Goal: Check status: Check status

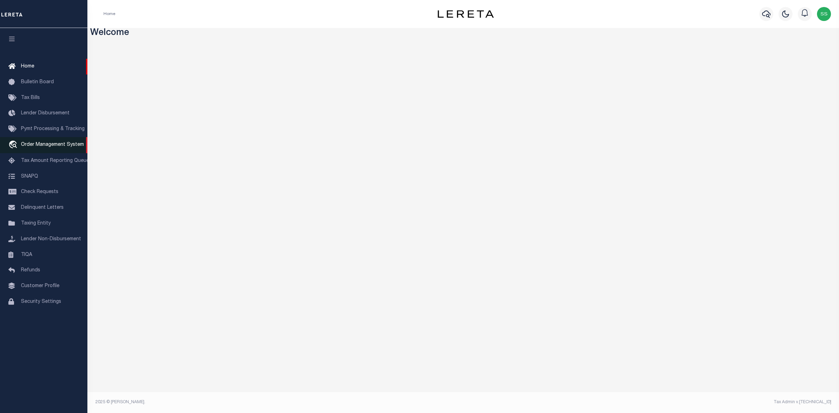
click at [58, 147] on span "Order Management System" at bounding box center [52, 144] width 63 height 5
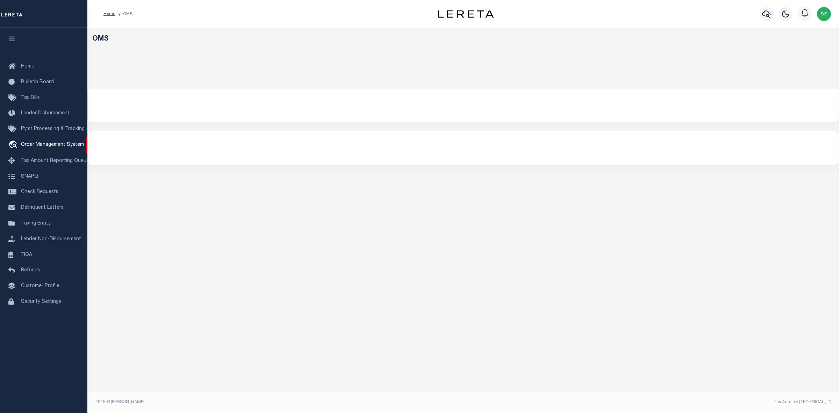
select select "200"
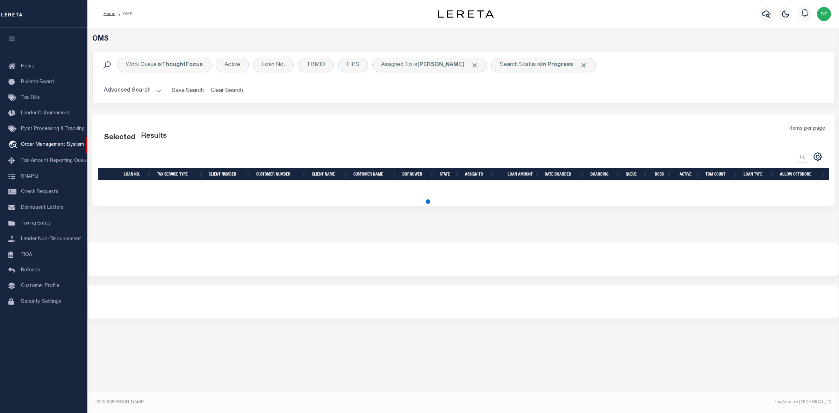
select select "200"
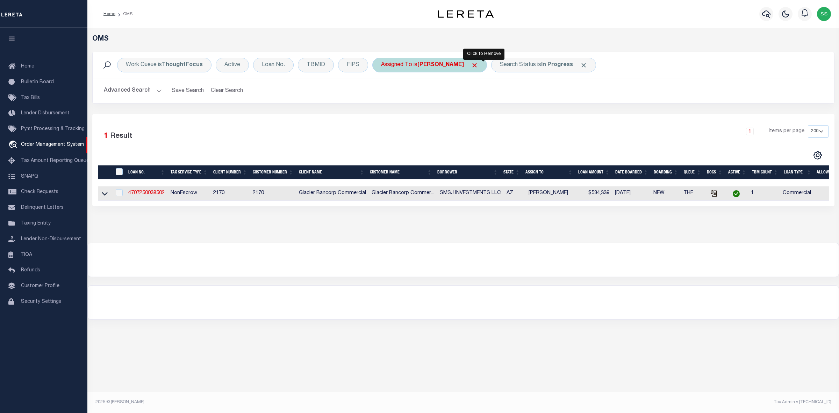
click at [478, 64] on span "Click to Remove" at bounding box center [474, 65] width 7 height 7
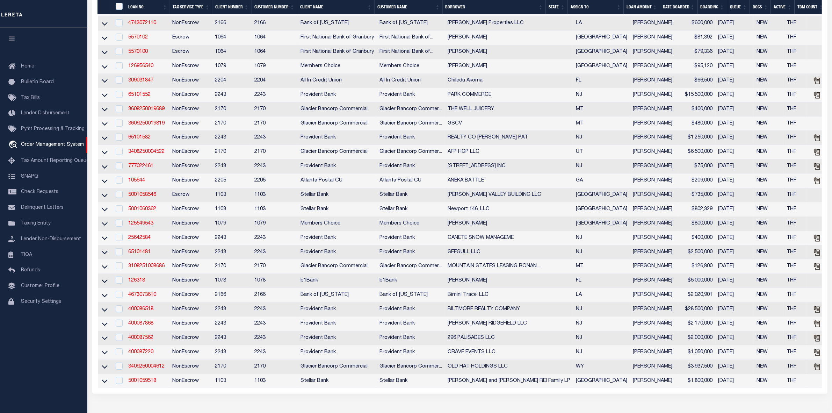
scroll to position [393, 0]
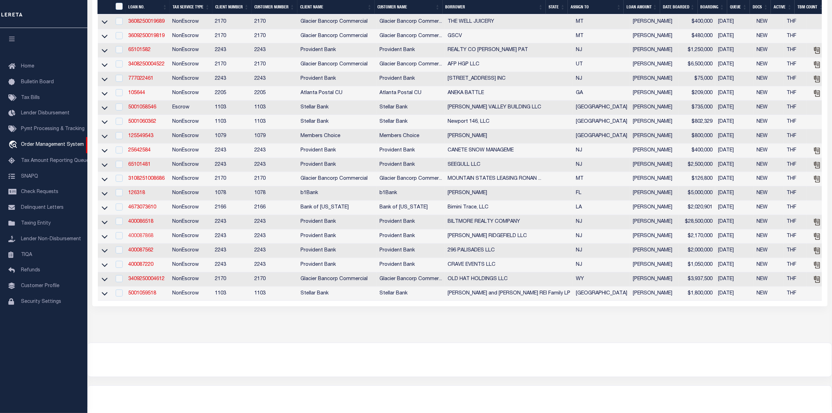
click at [147, 238] on link "400087868" at bounding box center [140, 236] width 25 height 5
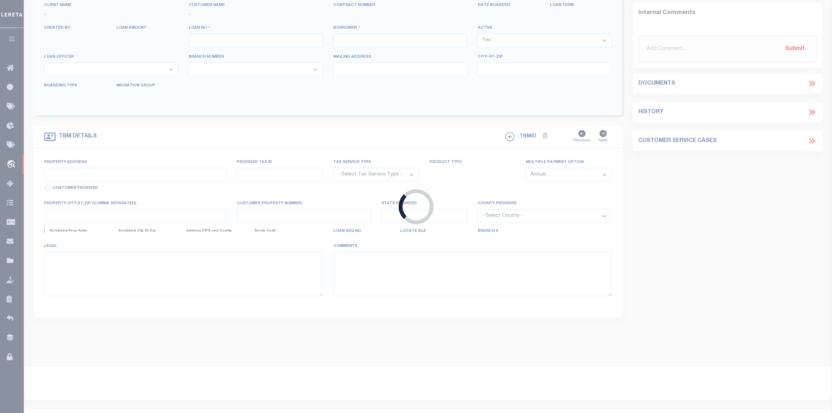
type input "400087868"
type input "[PERSON_NAME] RIDGEFIELD LLC"
select select
type input "[DATE]"
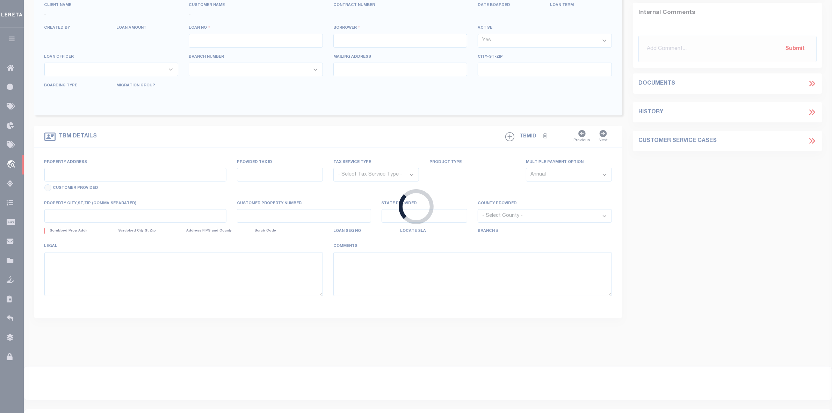
select select "10"
select select "NonEscrow"
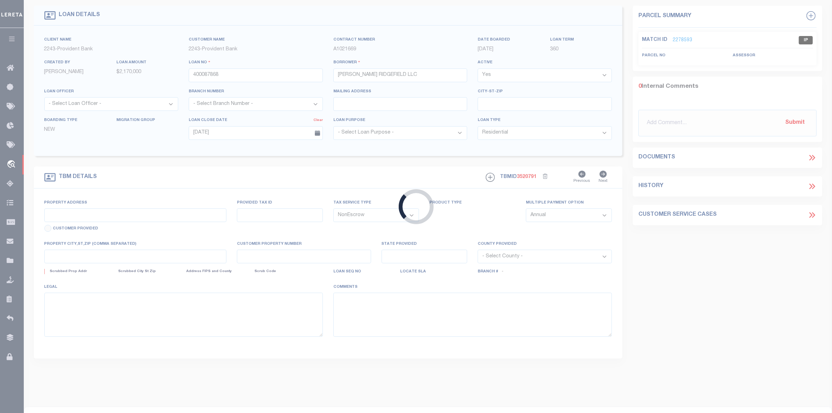
type input "[STREET_ADDRESS]"
select select
type input "[GEOGRAPHIC_DATA]-1037"
type input "NJ"
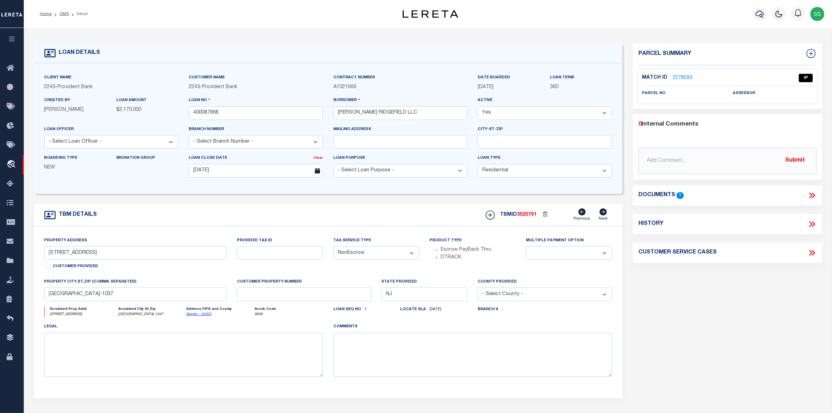
click at [681, 76] on link "2278593" at bounding box center [683, 77] width 20 height 7
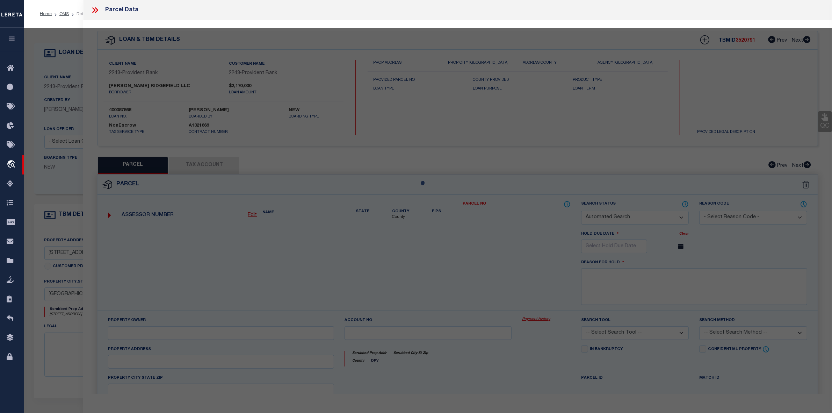
checkbox input "false"
select select "IP"
checkbox input "false"
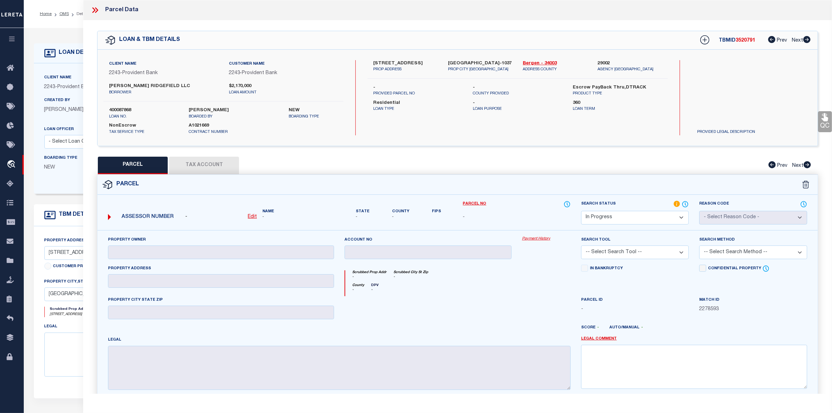
click at [95, 11] on icon at bounding box center [95, 10] width 9 height 9
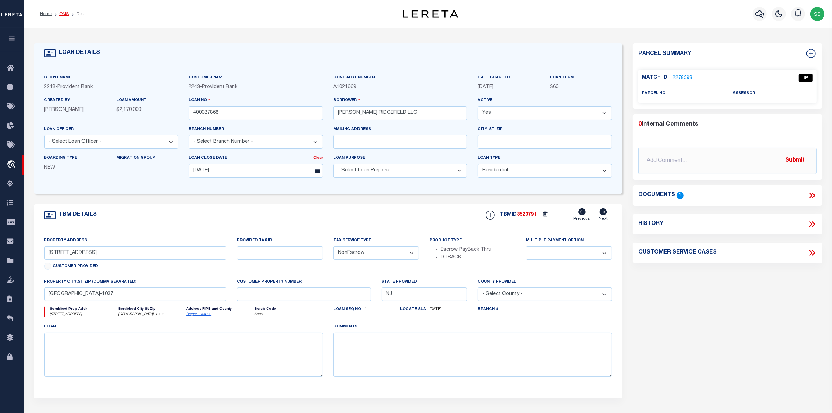
click at [62, 13] on link "OMS" at bounding box center [63, 14] width 9 height 4
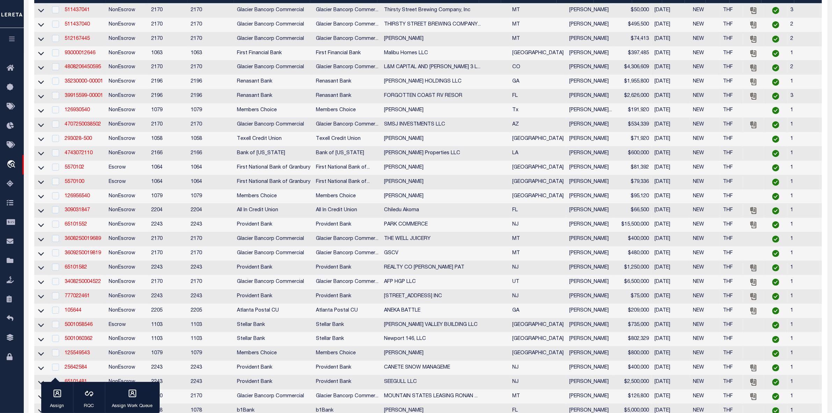
scroll to position [44, 0]
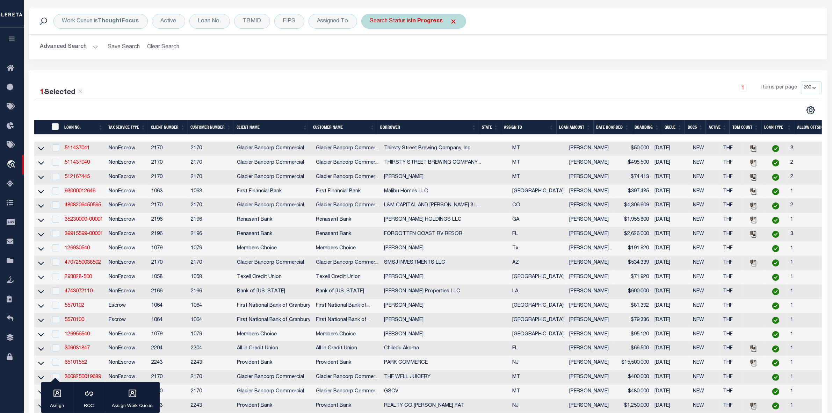
click at [405, 22] on div "Search Status is In Progress" at bounding box center [413, 21] width 105 height 15
click at [400, 58] on select "Automated Search Bad Parcel Complete Duplicate Parcel High Dollar Reporting In …" at bounding box center [422, 55] width 103 height 13
select select "RD"
click at [371, 49] on select "Automated Search Bad Parcel Complete Duplicate Parcel High Dollar Reporting In …" at bounding box center [422, 55] width 103 height 13
click at [461, 73] on input "Apply" at bounding box center [463, 71] width 21 height 12
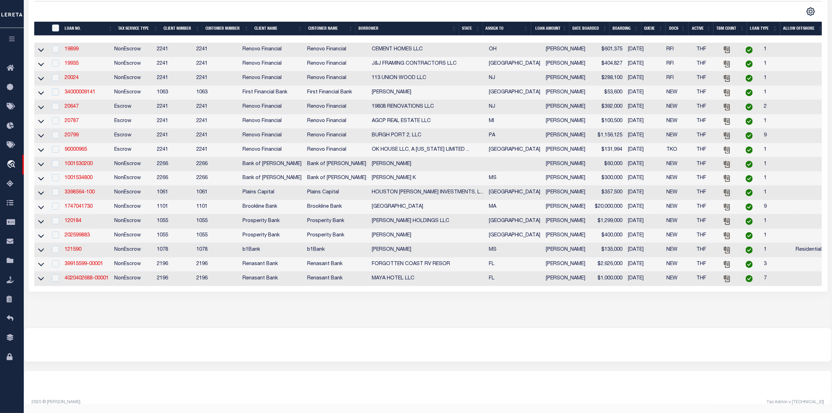
scroll to position [0, 0]
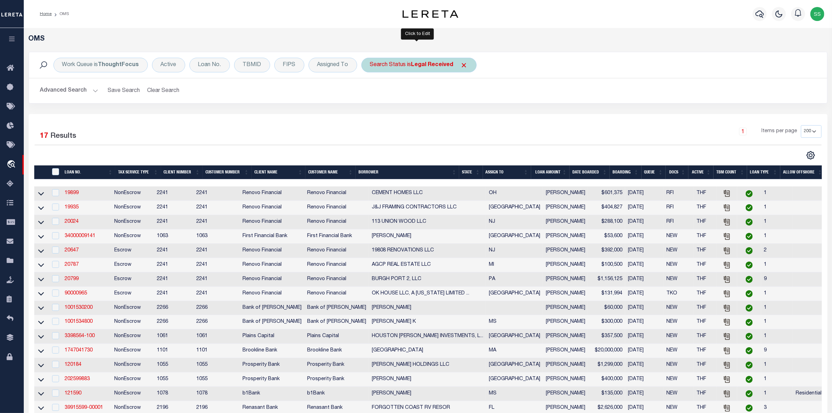
click at [411, 66] on b "Legal Received" at bounding box center [432, 65] width 42 height 6
click at [410, 100] on select "Automated Search Bad Parcel Complete Duplicate Parcel High Dollar Reporting In …" at bounding box center [422, 99] width 103 height 13
select select "IP"
click at [371, 93] on select "Automated Search Bad Parcel Complete Duplicate Parcel High Dollar Reporting In …" at bounding box center [422, 99] width 103 height 13
click at [459, 113] on input "Apply" at bounding box center [463, 115] width 21 height 12
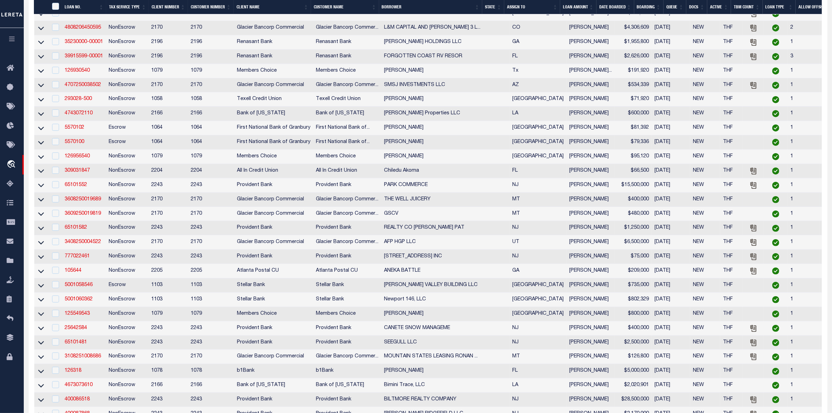
scroll to position [128, 0]
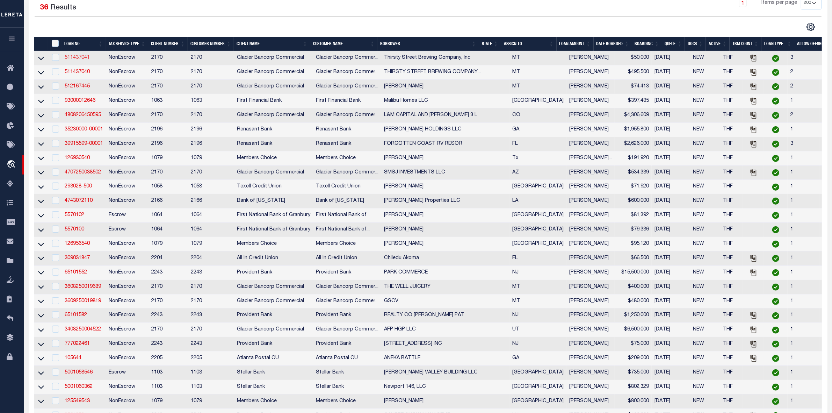
click at [82, 58] on link "511437041" at bounding box center [77, 57] width 25 height 5
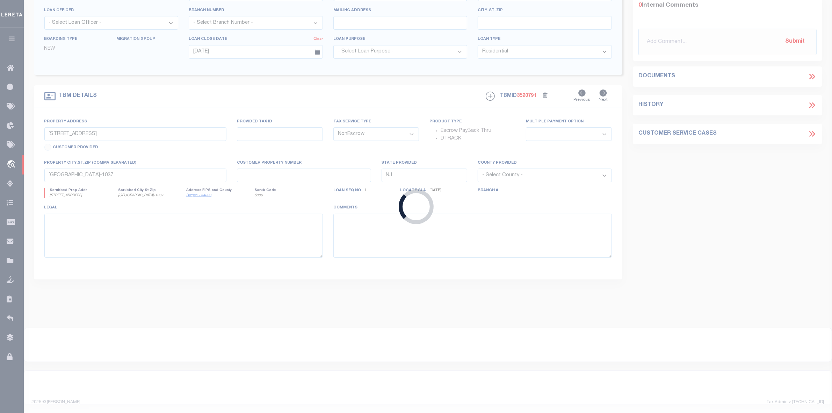
type input "511437041"
type input "Thirsty Street Brewing Company, Inc"
select select
type input "[STREET_ADDRESS][PERSON_NAME]"
type input "BILLINGS MT 59101-0657"
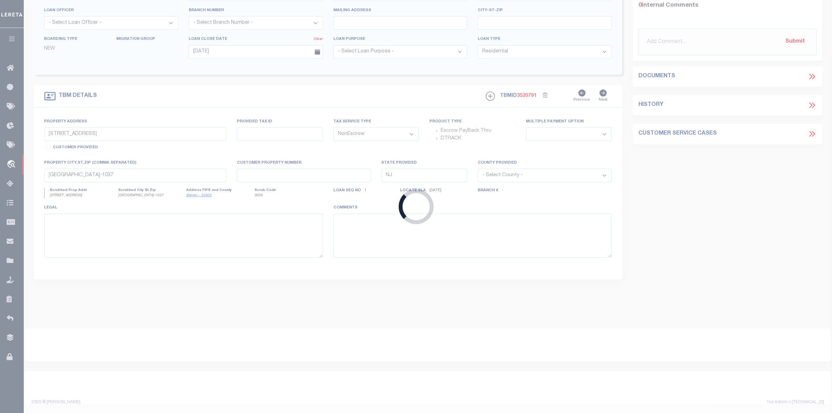
select select "10"
select select
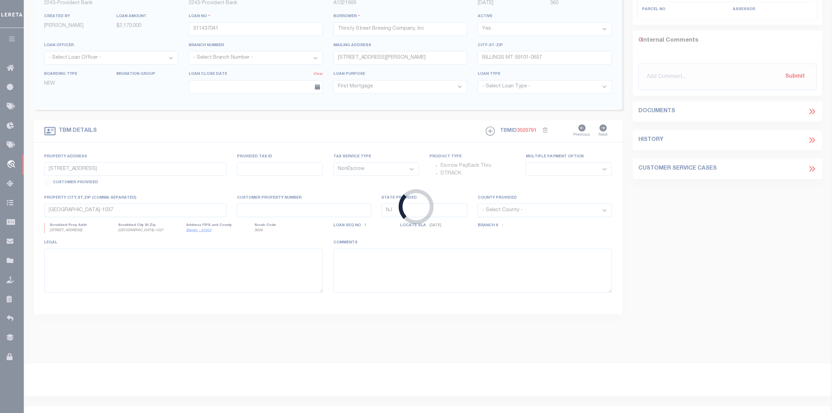
select select "4573"
type input "[STREET_ADDRESS][PERSON_NAME]"
type input "337171"
select select
type input "Billings, MT 59101"
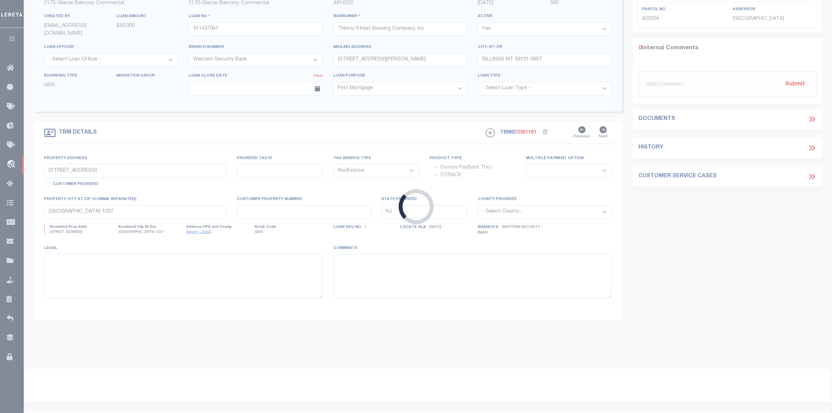
type input "MT"
select select "Yellowstone"
type textarea "LOT 10, BLOCK 6, OF [PERSON_NAME][GEOGRAPHIC_DATA], IN THE CITY OF [GEOGRAPHIC_…"
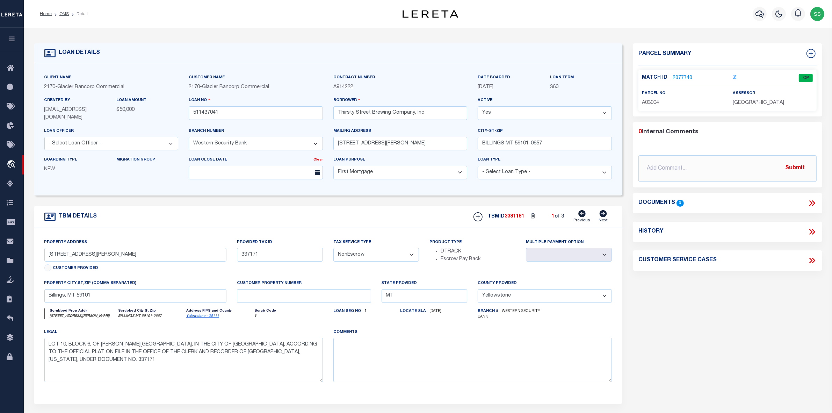
click at [675, 77] on link "2077740" at bounding box center [683, 77] width 20 height 7
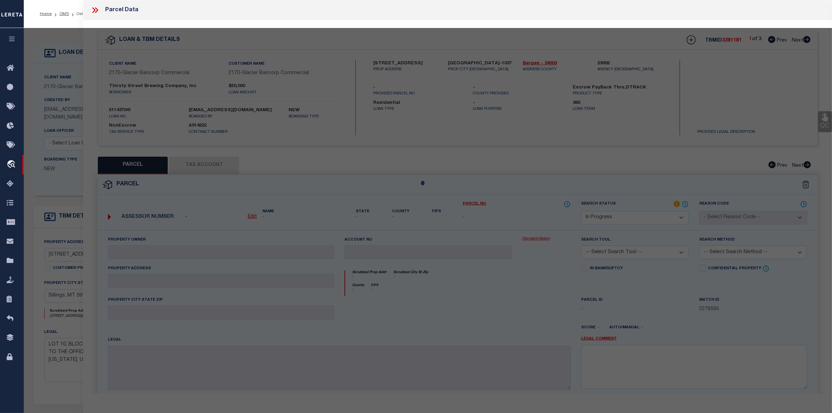
select select "AS"
checkbox input "false"
select select "CP"
type input "[PERSON_NAME], [PERSON_NAME] & [PERSON_NAME] [PERSON_NAME]"
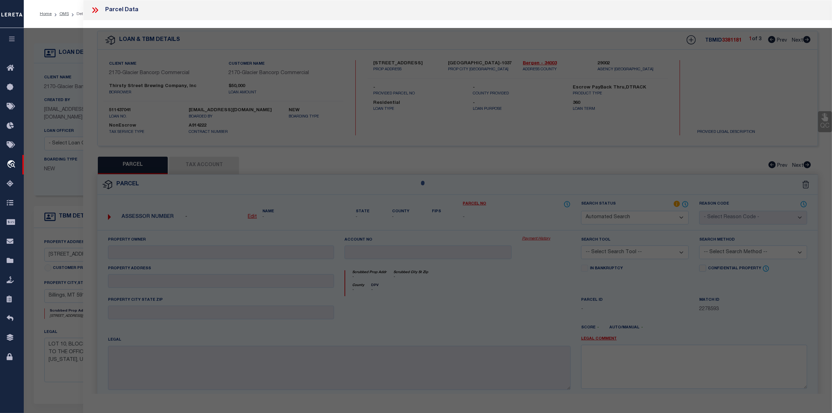
type input "[STREET_ADDRESS][PERSON_NAME]"
checkbox input "false"
type input "BILLINGS, MT 59102"
type textarea "[PERSON_NAME][STREET_ADDRESS]"
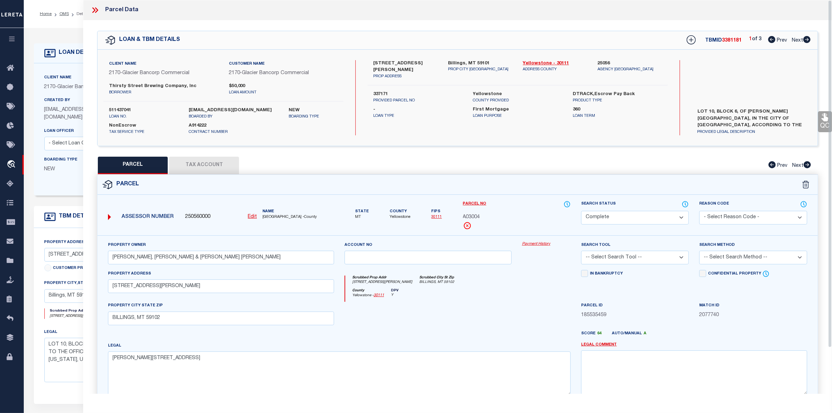
click at [91, 9] on icon at bounding box center [95, 10] width 9 height 9
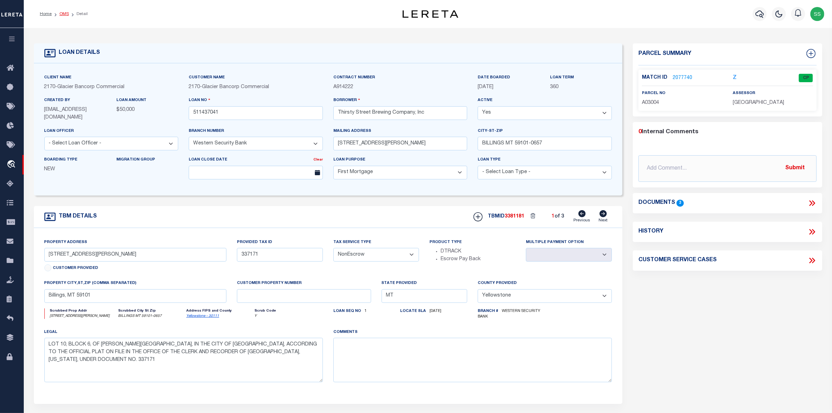
click at [65, 15] on link "OMS" at bounding box center [63, 14] width 9 height 4
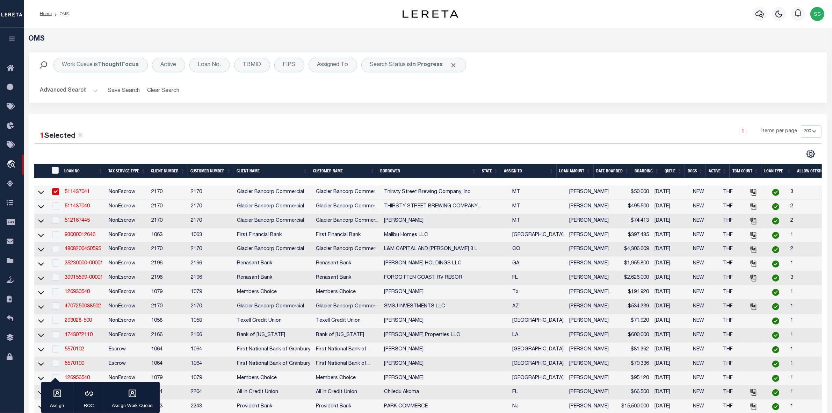
click at [54, 192] on input "checkbox" at bounding box center [55, 191] width 7 height 7
checkbox input "false"
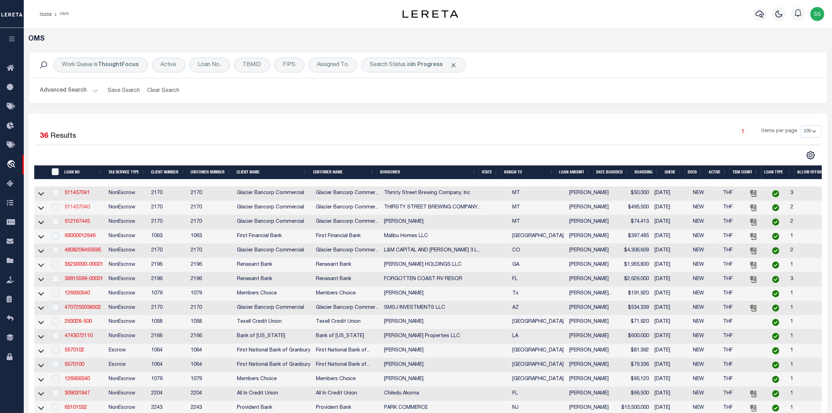
click at [79, 208] on link "511437040" at bounding box center [77, 207] width 25 height 5
type input "511437040"
type input "THIRSTY STREET BREWING COMPANY, INC."
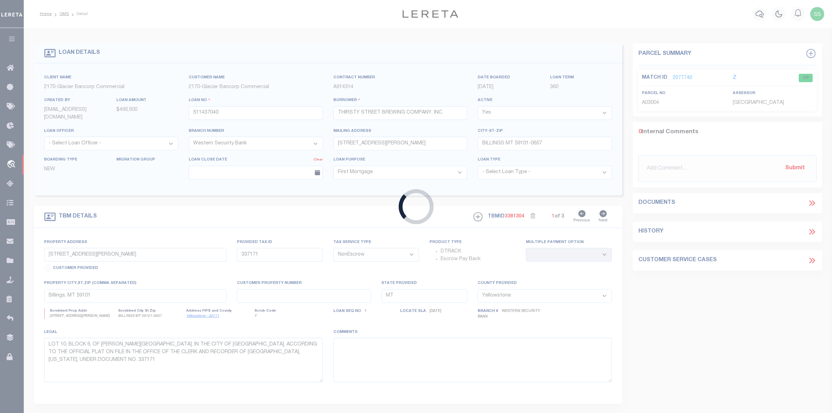
type input "[STREET_ADDRESS] WEST"
type input "A12933"
select select
type input "BILLINGS MT 59102"
select select
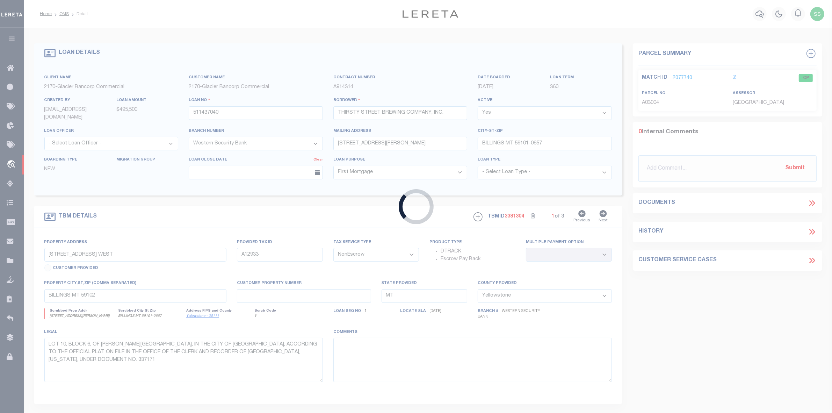
type textarea "Lot 19, of POLY ADDITION, SECOND FILING, in the City of [GEOGRAPHIC_DATA], [GEO…"
select select "4573"
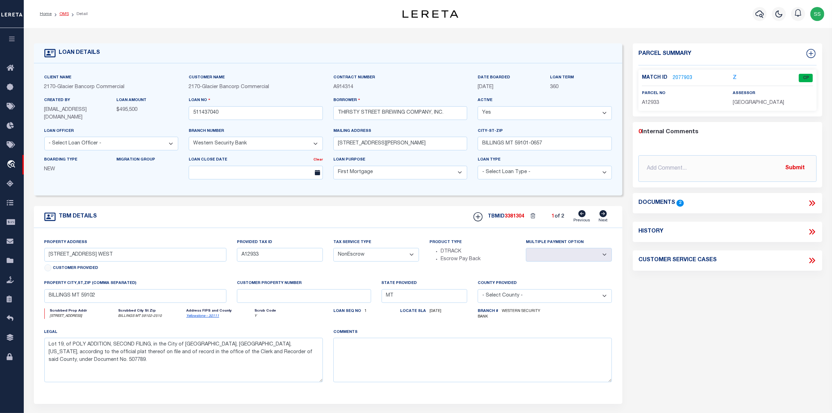
click at [65, 14] on link "OMS" at bounding box center [63, 14] width 9 height 4
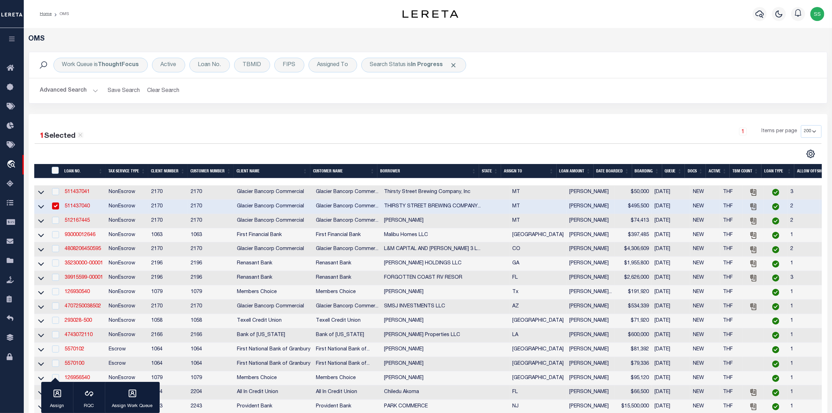
scroll to position [175, 0]
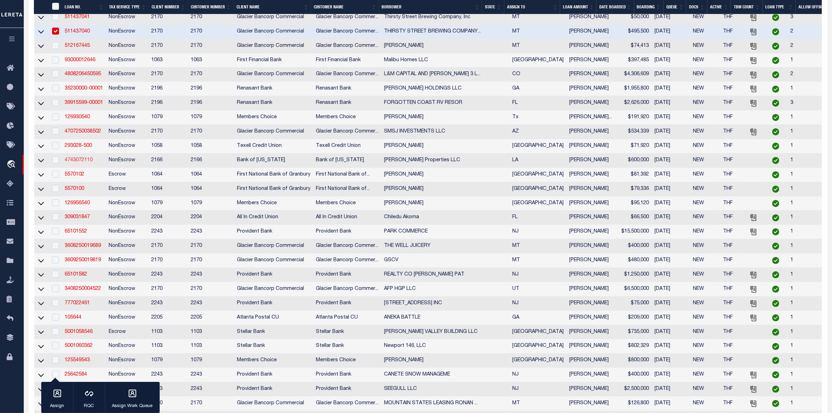
click at [79, 163] on link "4743072110" at bounding box center [79, 160] width 28 height 5
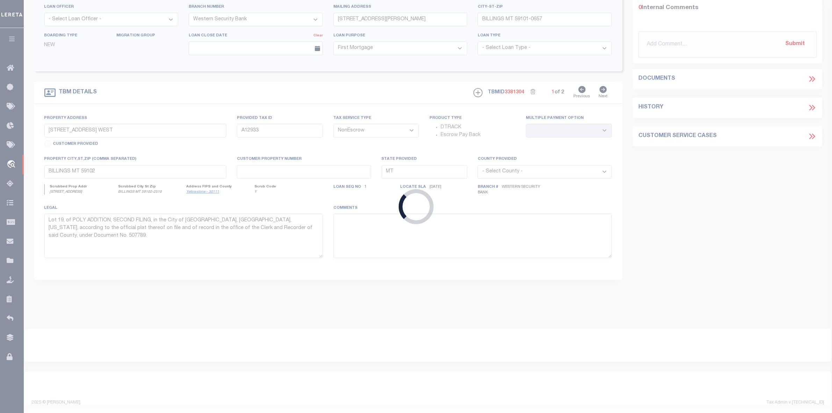
type input "4743072110"
type input "[PERSON_NAME] Properties LLC"
select select
type input "[DATE]"
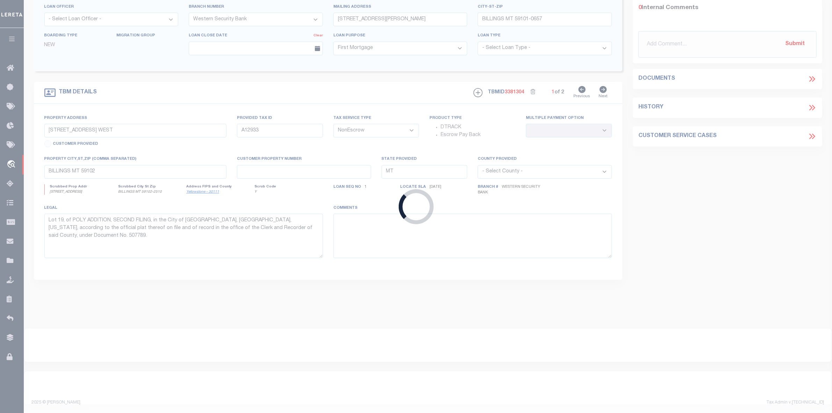
select select
select select "20"
type input "[STREET_ADDRESS]"
select select
type input "BELLE [PERSON_NAME] LA 70037-2764"
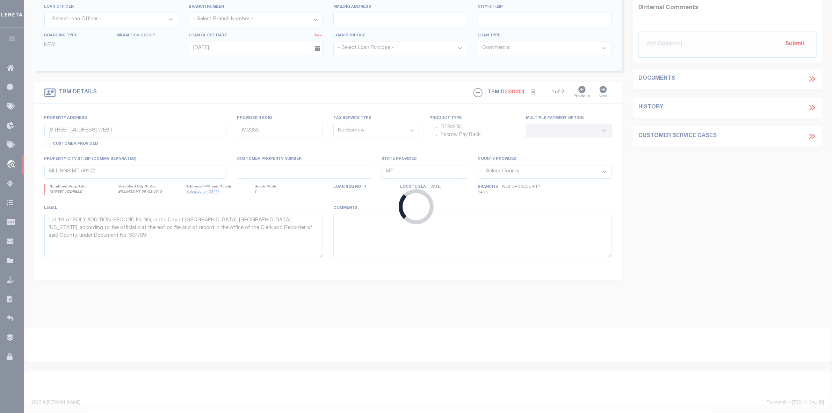
type input "LA"
select select "46058"
select select "4393"
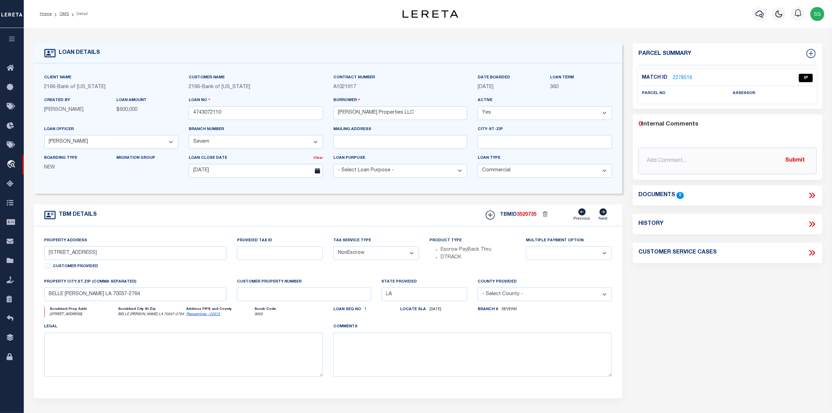
click at [682, 76] on link "2278516" at bounding box center [683, 77] width 20 height 7
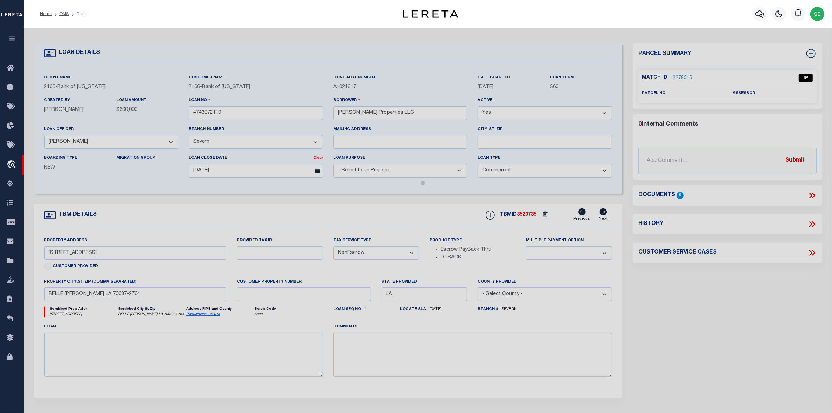
select select "AS"
checkbox input "false"
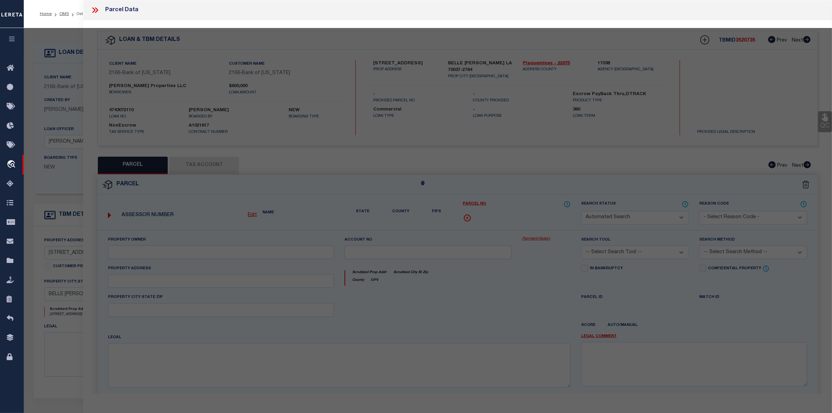
select select "IP"
checkbox input "false"
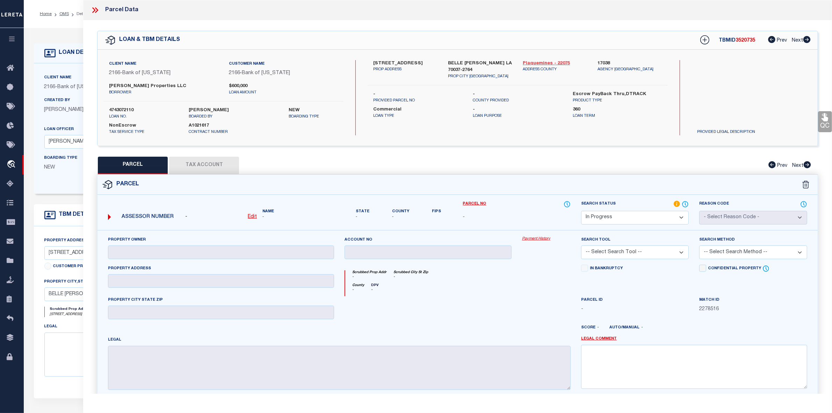
click at [538, 62] on link "Plaquemines - 22075" at bounding box center [555, 63] width 64 height 7
click at [94, 9] on icon at bounding box center [95, 10] width 9 height 9
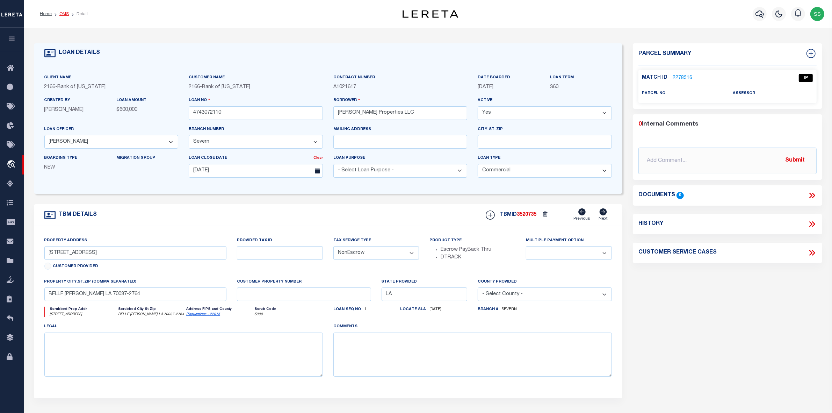
click at [64, 12] on link "OMS" at bounding box center [63, 14] width 9 height 4
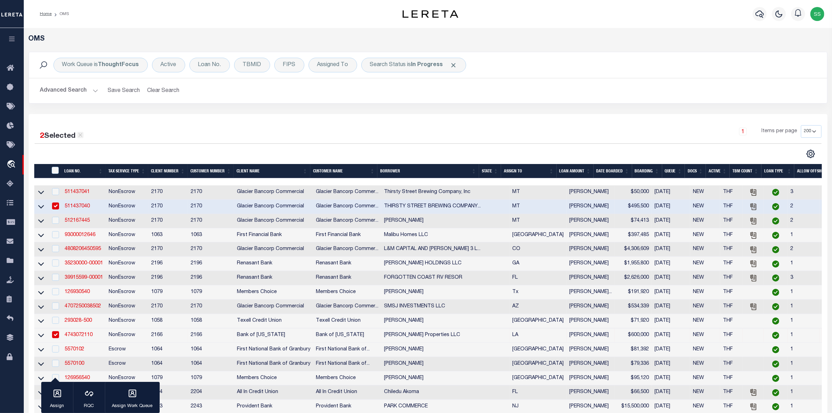
click at [79, 135] on icon at bounding box center [80, 135] width 6 height 6
checkbox input "false"
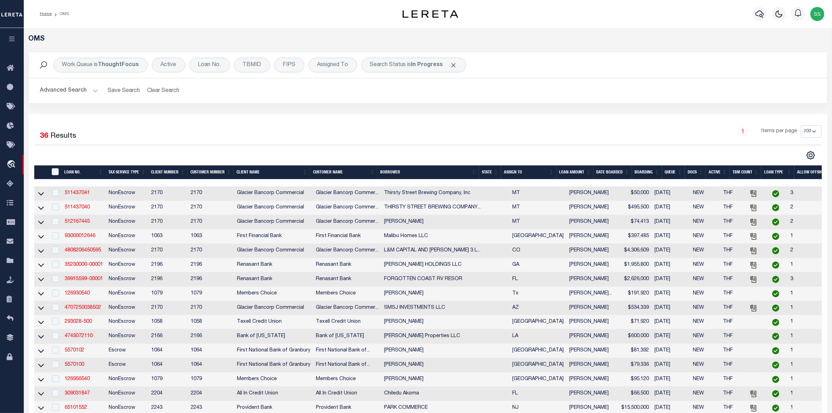
click at [491, 115] on div "2 Selected 36 Results 1 Items per page 10 25 50 100 200" at bounding box center [428, 410] width 799 height 593
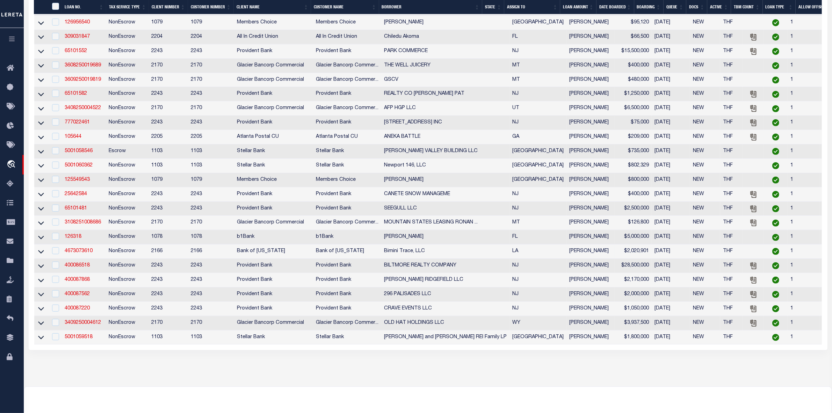
scroll to position [175, 0]
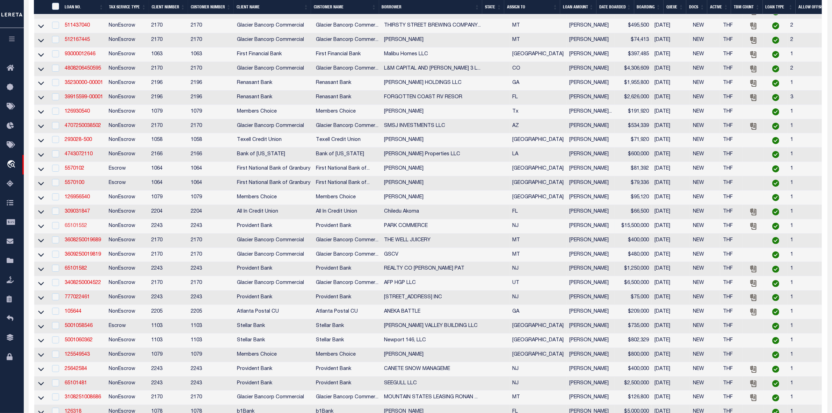
click at [81, 228] on link "65101552" at bounding box center [76, 225] width 22 height 5
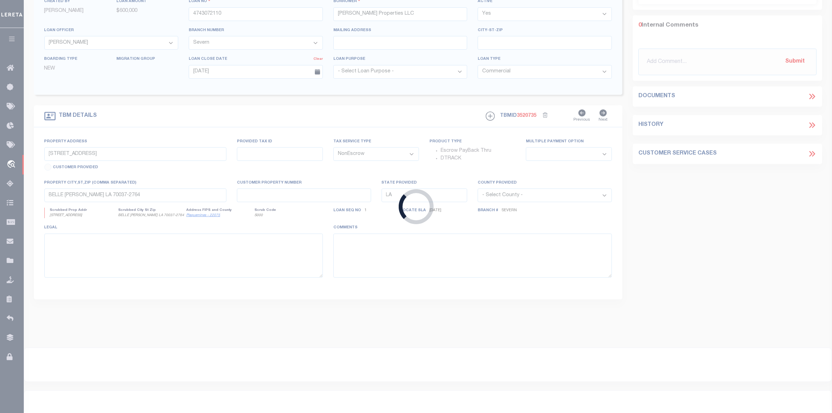
type input "65101552"
type input "PARK COMMERCE"
select select
type input "[DATE]"
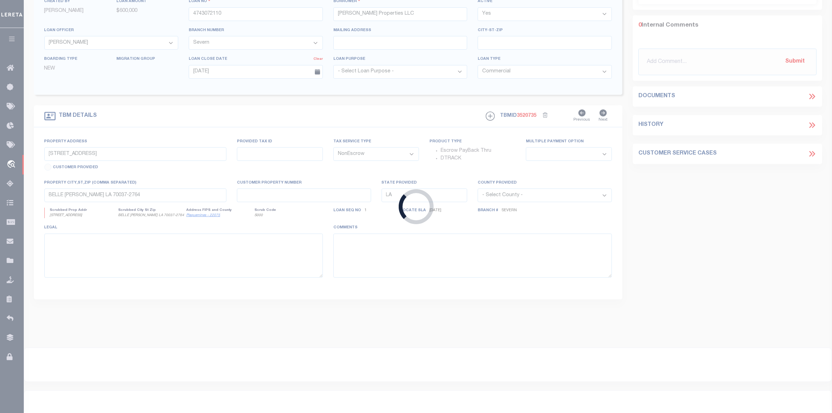
select select "10"
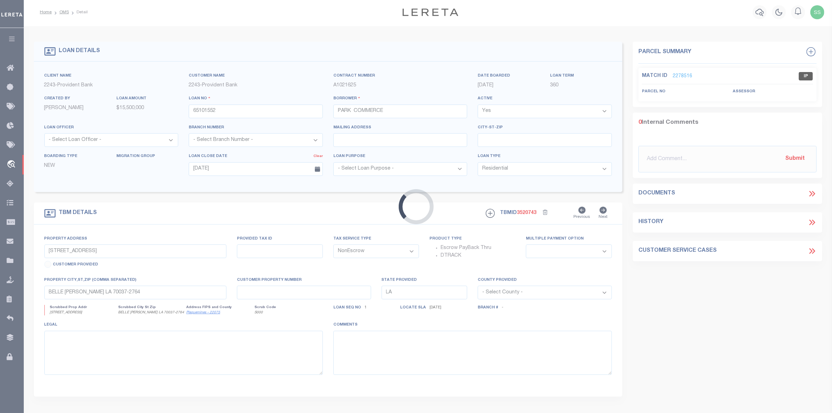
type input "1 APOLLO DR"
select select
type input "WHIPPANY NJ 07981-1424"
type input "NJ"
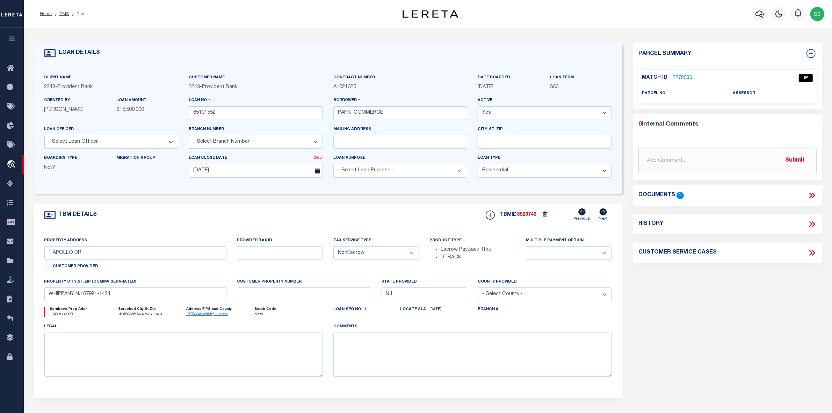
click at [683, 78] on link "2278536" at bounding box center [683, 77] width 20 height 7
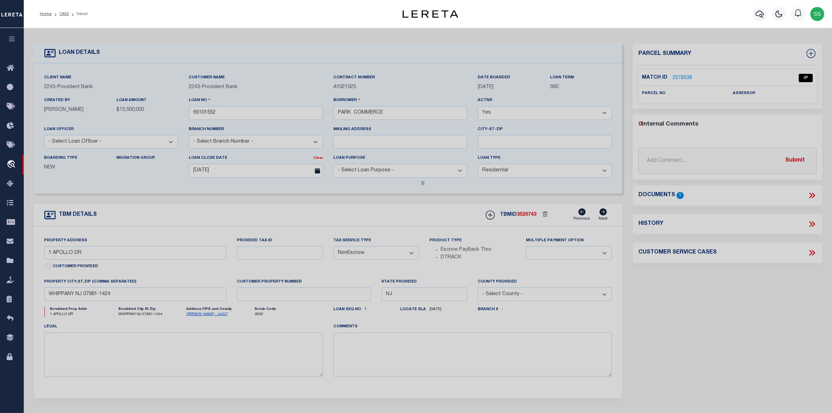
select select "AS"
checkbox input "false"
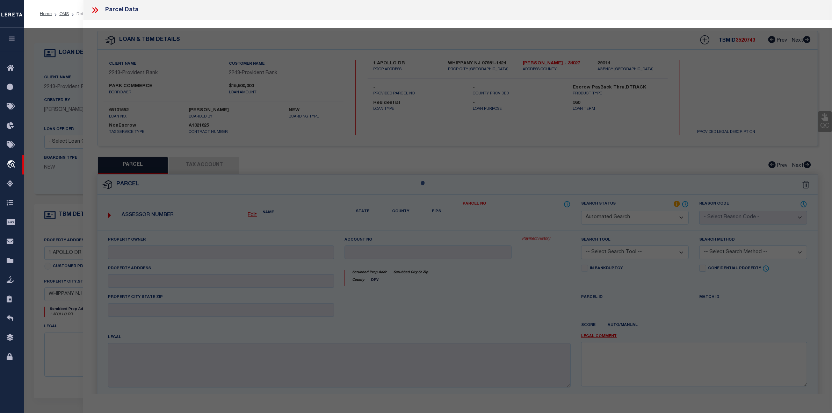
select select "IP"
checkbox input "false"
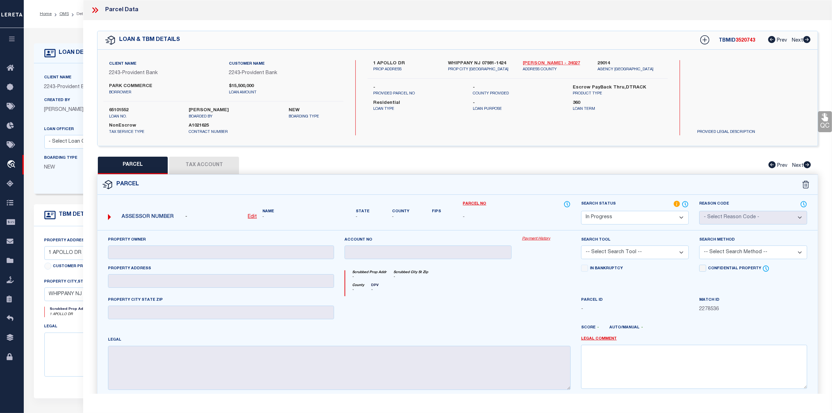
click at [532, 62] on link "[PERSON_NAME] - 34027" at bounding box center [555, 63] width 64 height 7
drag, startPoint x: 112, startPoint y: 84, endPoint x: 156, endPoint y: 81, distance: 43.8
click at [156, 81] on div "Client Name 2243 - Provident Bank Customer Name 2243 - Provident Bank PARK COMM…" at bounding box center [223, 80] width 240 height 41
click at [131, 86] on label "PARK COMMERCE" at bounding box center [163, 86] width 109 height 7
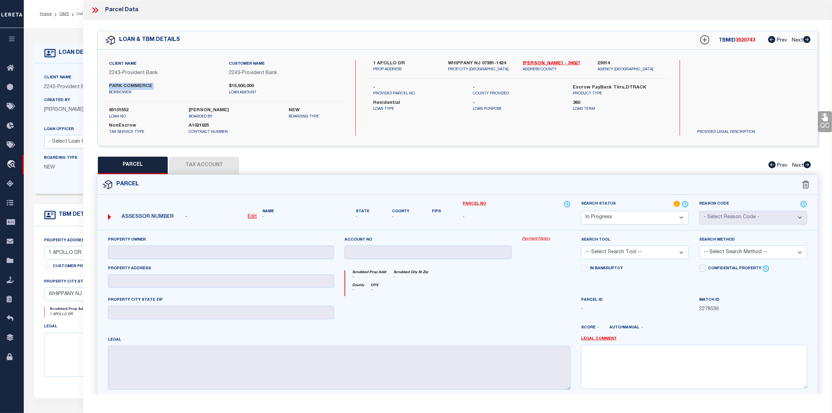
click at [131, 86] on label "PARK COMMERCE" at bounding box center [163, 86] width 109 height 7
copy div "PARK COMMERCE"
click at [96, 10] on icon at bounding box center [95, 10] width 9 height 9
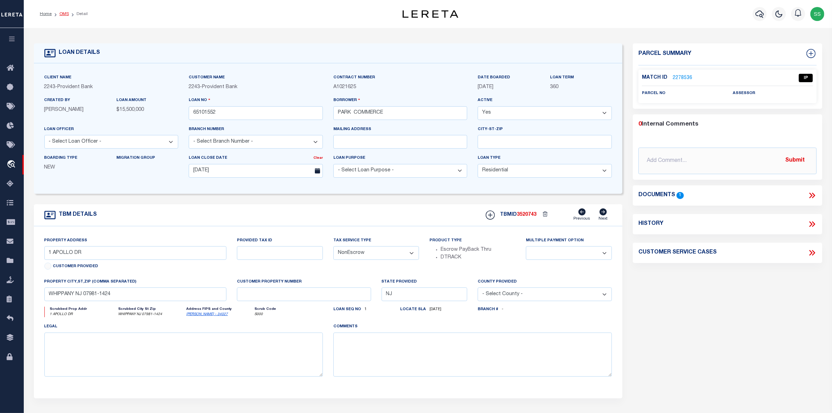
click at [66, 16] on link "OMS" at bounding box center [63, 14] width 9 height 4
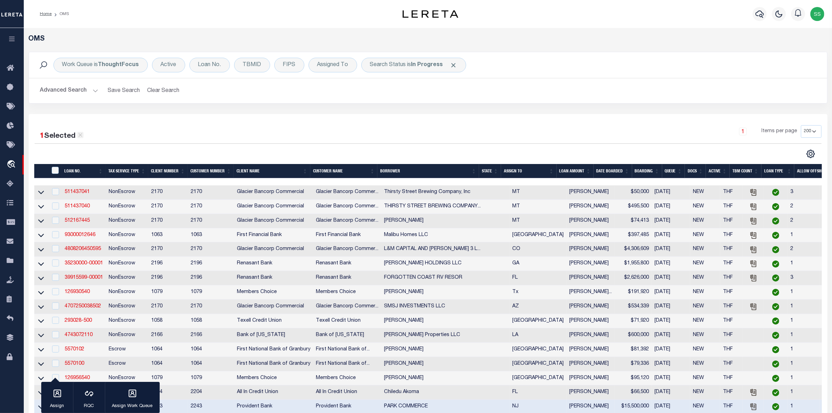
click at [83, 136] on icon at bounding box center [80, 135] width 6 height 6
checkbox input "false"
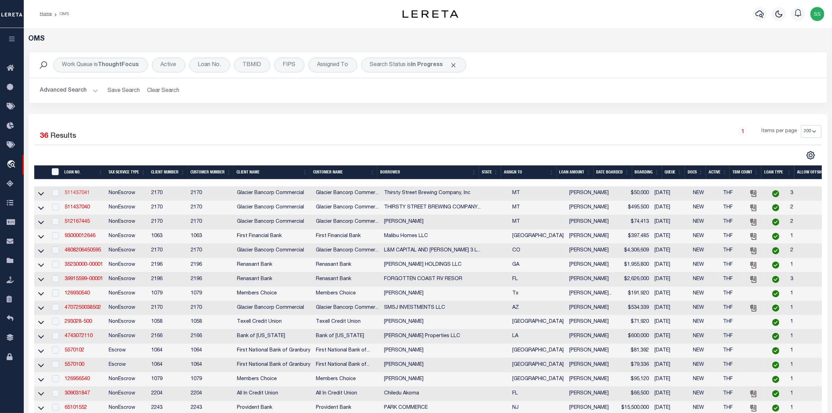
click at [80, 195] on link "511437041" at bounding box center [77, 193] width 25 height 5
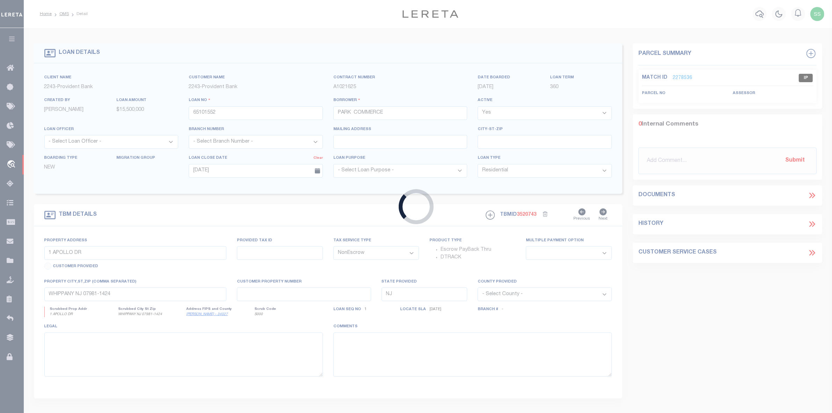
type input "511437041"
type input "Thirsty Street Brewing Company, Inc"
select select
type input "[STREET_ADDRESS][PERSON_NAME]"
type input "BILLINGS MT 59101-0657"
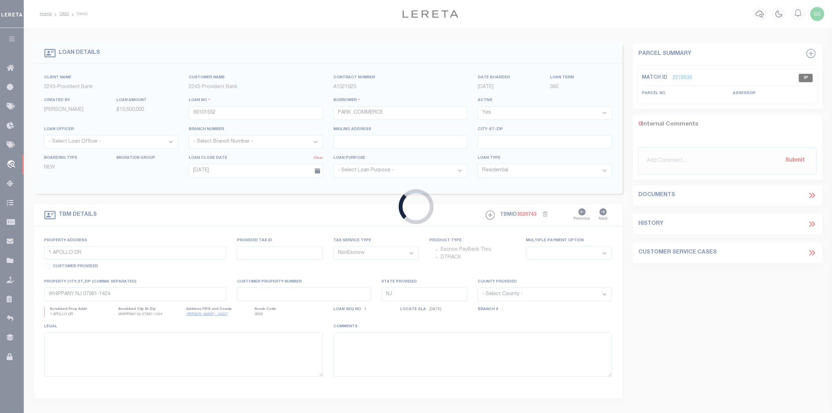
select select "10"
select select
type input "[STREET_ADDRESS][PERSON_NAME]"
type input "337171"
select select
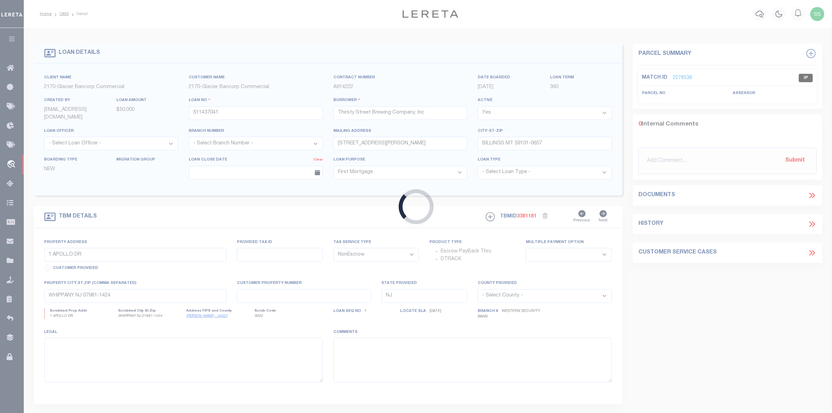
type input "Billings, MT 59101"
type input "MT"
select select "Yellowstone"
type textarea "LOT 10, BLOCK 6, OF [PERSON_NAME][GEOGRAPHIC_DATA], IN THE CITY OF [GEOGRAPHIC_…"
select select "4573"
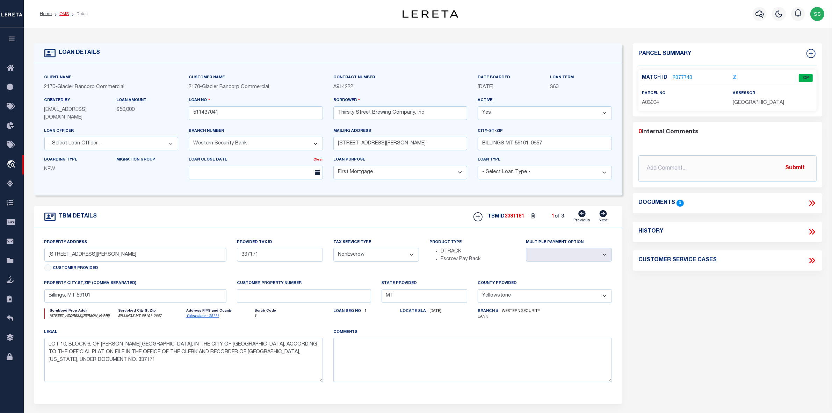
click at [66, 13] on link "OMS" at bounding box center [63, 14] width 9 height 4
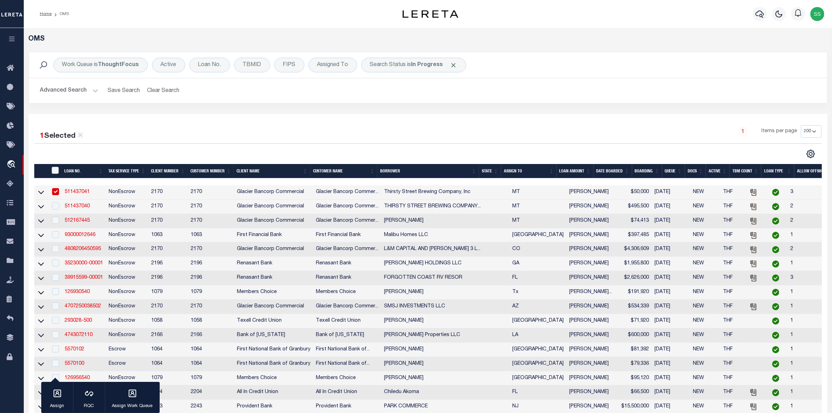
click at [55, 189] on input "checkbox" at bounding box center [55, 191] width 7 height 7
checkbox input "false"
